Goal: Check status

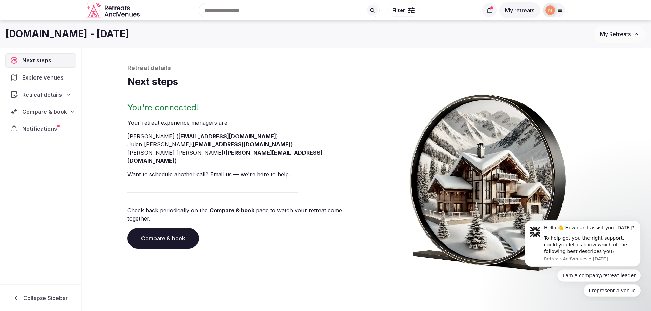
click at [51, 99] on div "Retreat details" at bounding box center [40, 95] width 70 height 14
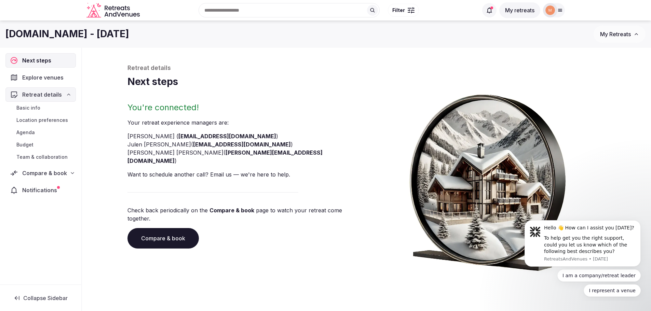
click at [53, 171] on span "Compare & book" at bounding box center [44, 173] width 45 height 8
click at [50, 199] on span "Proposals requested (7)" at bounding box center [44, 203] width 57 height 14
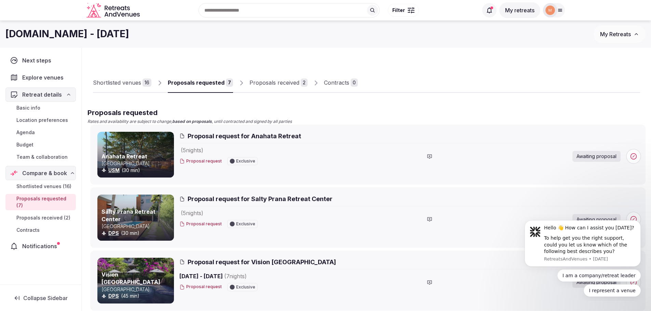
click at [134, 147] on div at bounding box center [135, 155] width 77 height 46
click at [227, 136] on span "Proposal request for Anahata Retreat" at bounding box center [244, 136] width 113 height 9
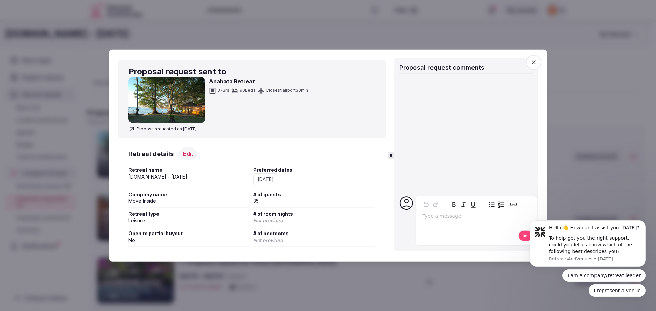
click at [535, 65] on icon "button" at bounding box center [534, 62] width 7 height 7
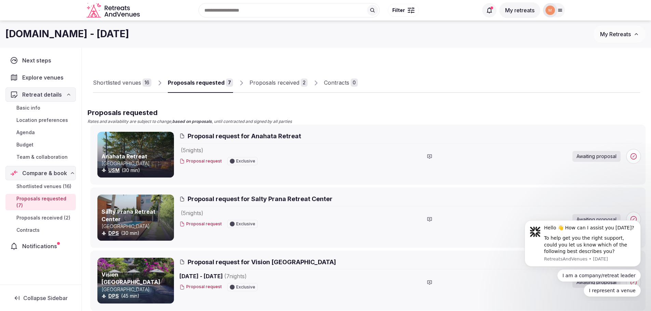
click at [194, 200] on span "Proposal request for Salty Prana Retreat Center" at bounding box center [260, 199] width 145 height 9
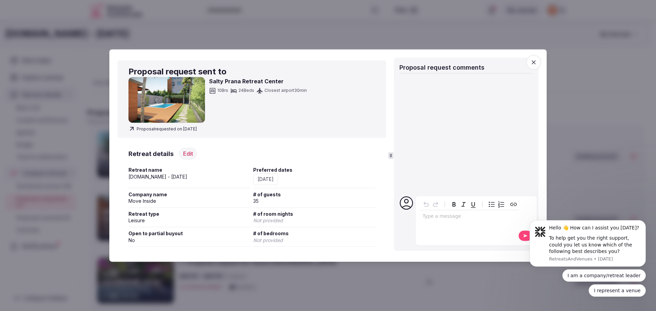
click at [534, 59] on icon "button" at bounding box center [534, 62] width 7 height 7
